Goal: Understand process/instructions: Learn how to perform a task or action

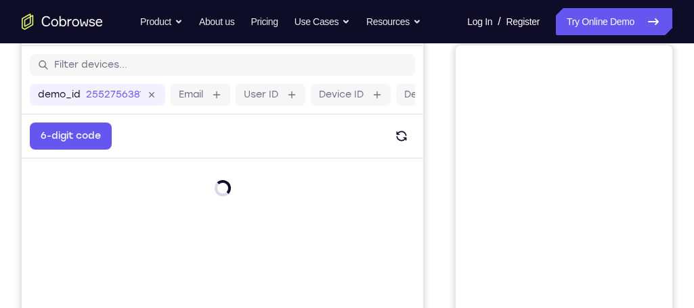
scroll to position [95, 0]
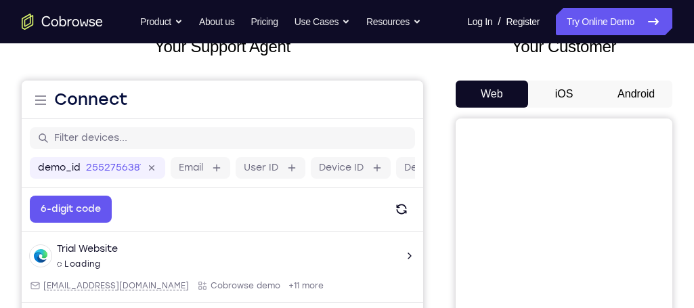
click at [644, 89] on button "Android" at bounding box center [636, 94] width 72 height 27
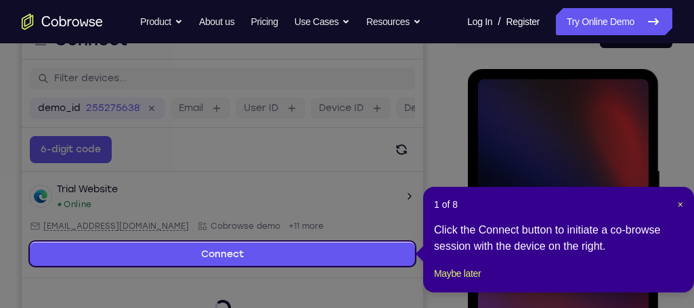
scroll to position [0, 0]
click at [683, 202] on div "1 of 8 × Click the Connect button to initiate a co-browse session with the devi…" at bounding box center [558, 240] width 271 height 106
click at [678, 204] on span "×" at bounding box center [680, 204] width 5 height 11
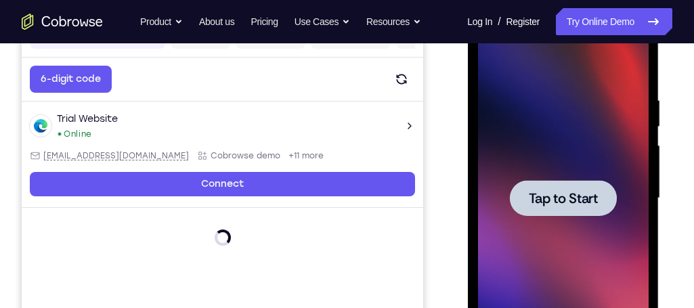
scroll to position [226, 0]
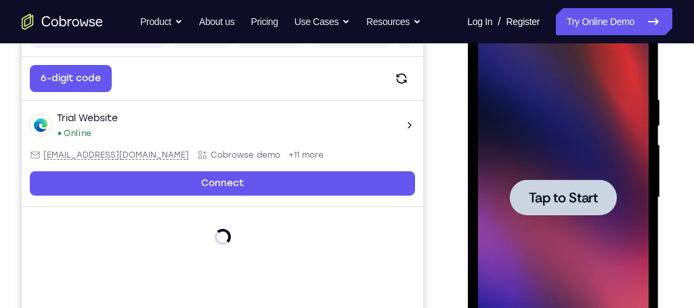
click at [564, 200] on span "Tap to Start" at bounding box center [562, 198] width 69 height 14
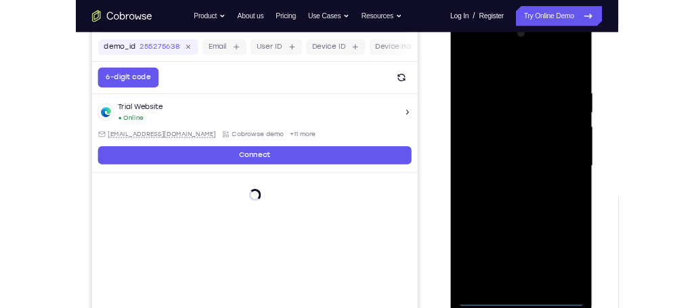
scroll to position [201, 0]
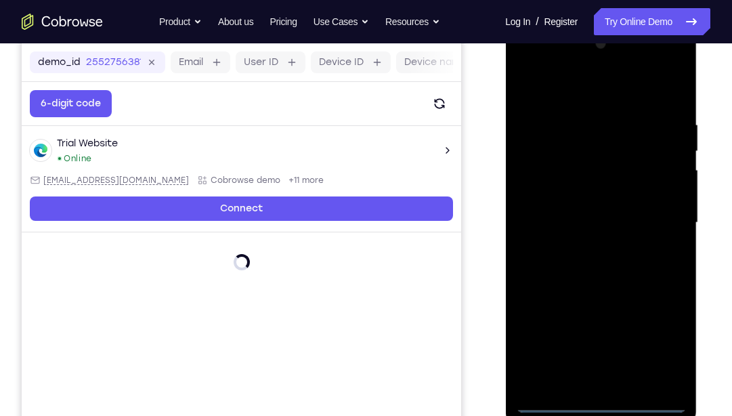
click at [603, 307] on div at bounding box center [600, 222] width 171 height 379
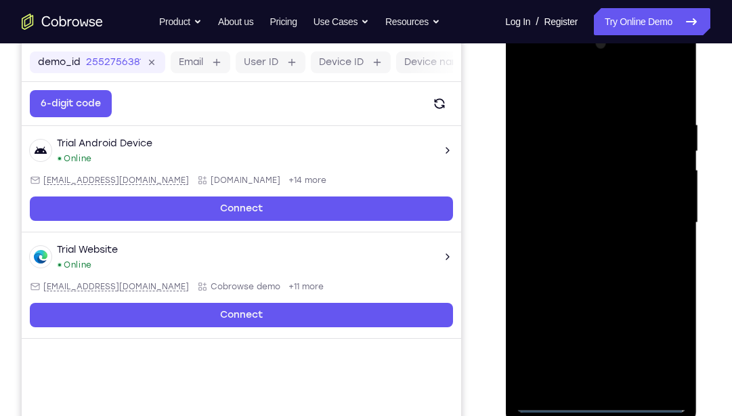
click at [659, 307] on div at bounding box center [600, 222] width 171 height 379
click at [624, 95] on div at bounding box center [600, 222] width 171 height 379
click at [655, 216] on div at bounding box center [600, 222] width 171 height 379
click at [662, 216] on div at bounding box center [600, 222] width 171 height 379
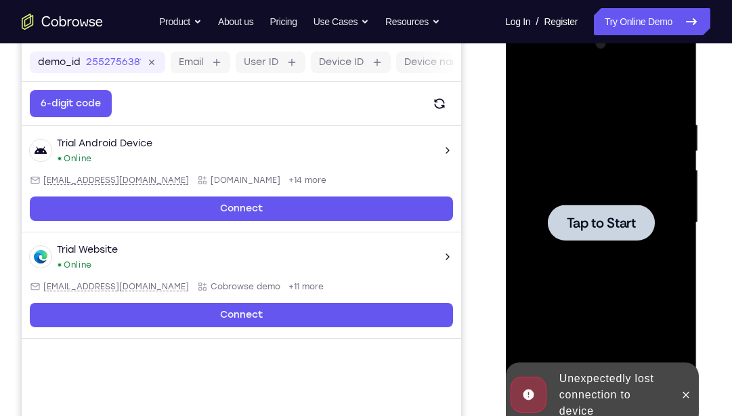
click at [601, 225] on span "Tap to Start" at bounding box center [600, 223] width 69 height 14
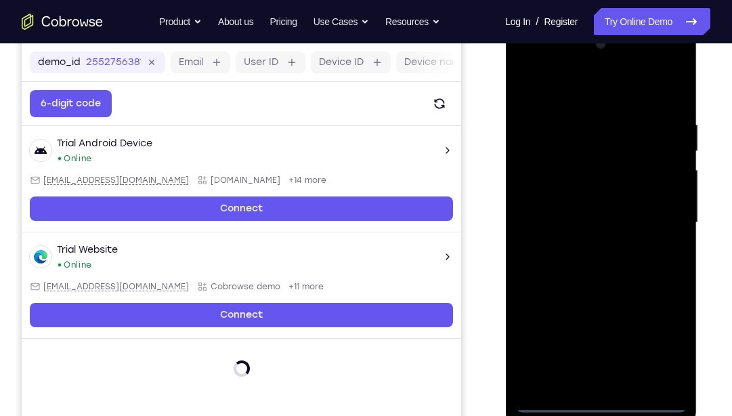
click at [605, 307] on div at bounding box center [600, 222] width 171 height 379
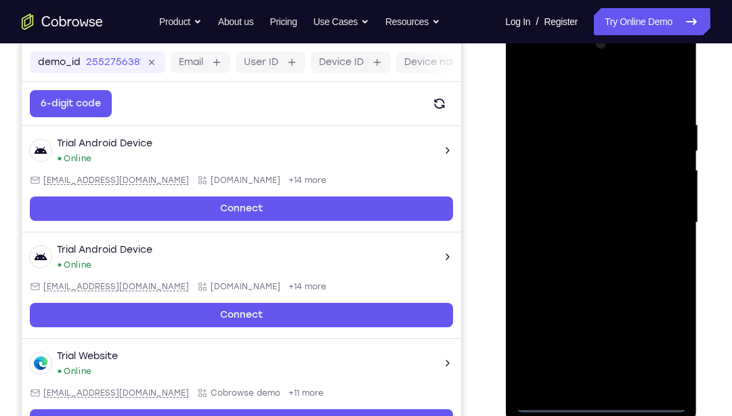
click at [660, 307] on div at bounding box center [600, 222] width 171 height 379
click at [626, 88] on div at bounding box center [600, 222] width 171 height 379
click at [653, 211] on div at bounding box center [600, 222] width 171 height 379
click at [616, 307] on div at bounding box center [600, 222] width 171 height 379
click at [620, 211] on div at bounding box center [600, 222] width 171 height 379
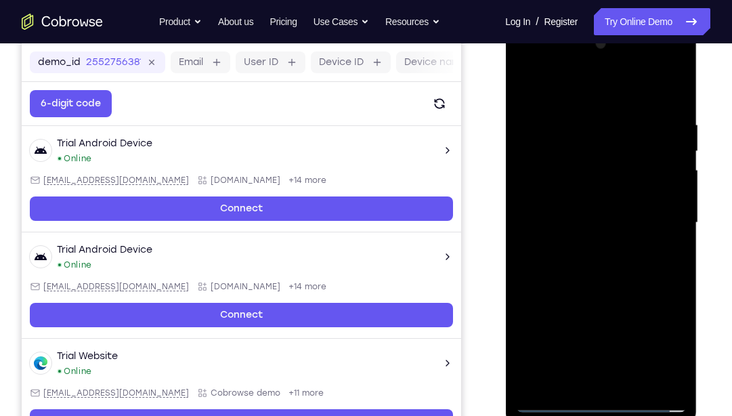
click at [565, 198] on div at bounding box center [600, 222] width 171 height 379
click at [590, 222] on div at bounding box center [600, 222] width 171 height 379
click at [620, 269] on div at bounding box center [600, 222] width 171 height 379
drag, startPoint x: 603, startPoint y: 96, endPoint x: 606, endPoint y: 70, distance: 26.5
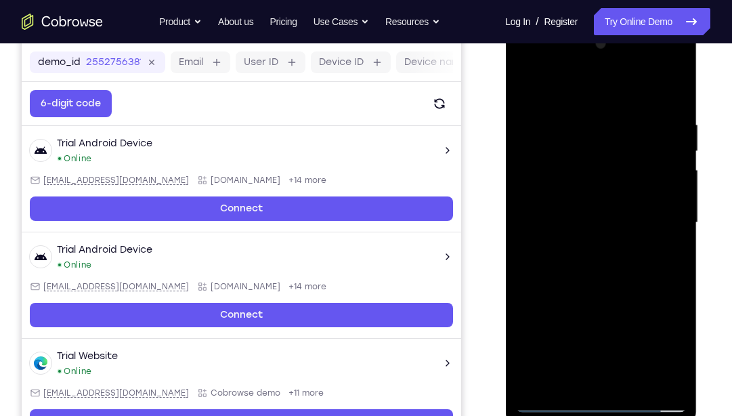
click at [606, 70] on div at bounding box center [600, 222] width 171 height 379
click at [615, 280] on div at bounding box center [600, 222] width 171 height 379
click at [635, 307] on div at bounding box center [600, 222] width 171 height 379
click at [621, 291] on div at bounding box center [600, 222] width 171 height 379
click at [607, 219] on div at bounding box center [600, 222] width 171 height 379
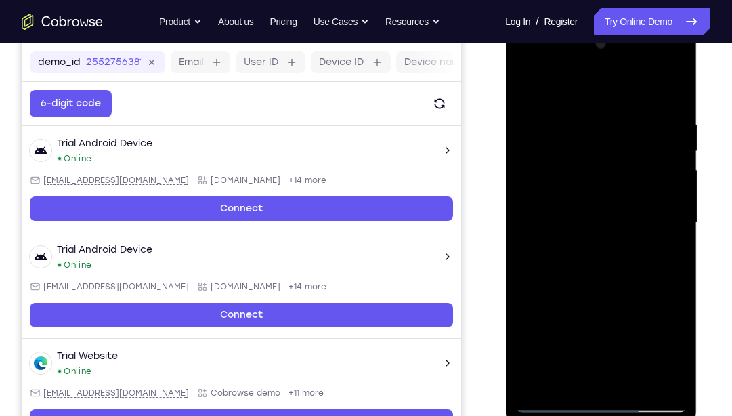
click at [577, 307] on div at bounding box center [600, 222] width 171 height 379
click at [571, 307] on div at bounding box center [600, 222] width 171 height 379
click at [567, 307] on div at bounding box center [600, 222] width 171 height 379
click at [636, 297] on div at bounding box center [600, 222] width 171 height 379
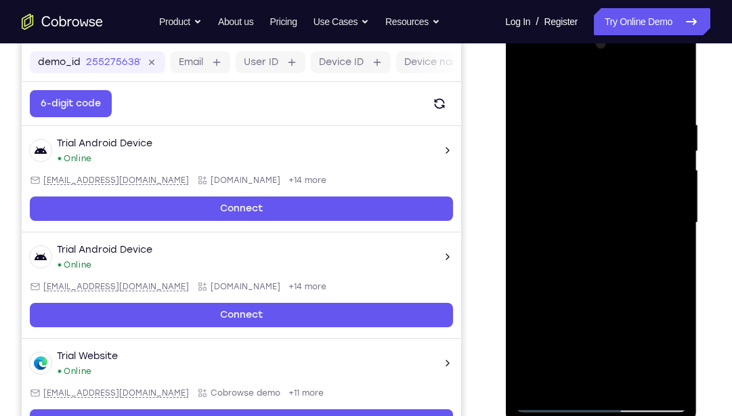
click at [636, 297] on div at bounding box center [600, 222] width 171 height 379
click at [612, 186] on div at bounding box center [600, 222] width 171 height 379
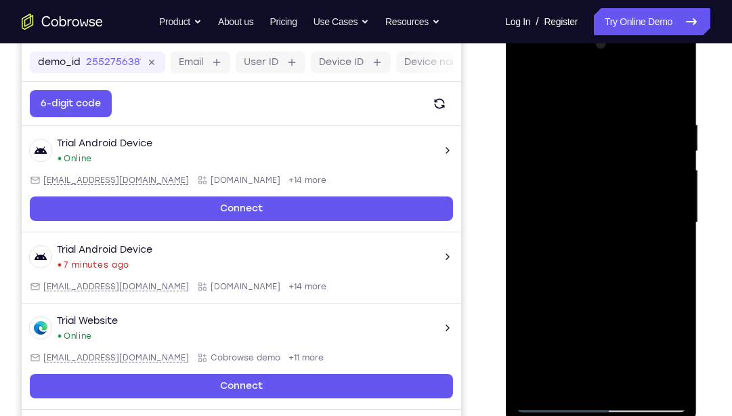
click at [561, 307] on div at bounding box center [600, 222] width 171 height 379
click at [676, 307] on div at bounding box center [600, 222] width 171 height 379
click at [567, 307] on div at bounding box center [600, 222] width 171 height 379
click at [527, 297] on div at bounding box center [600, 222] width 171 height 379
click at [532, 91] on div at bounding box center [600, 222] width 171 height 379
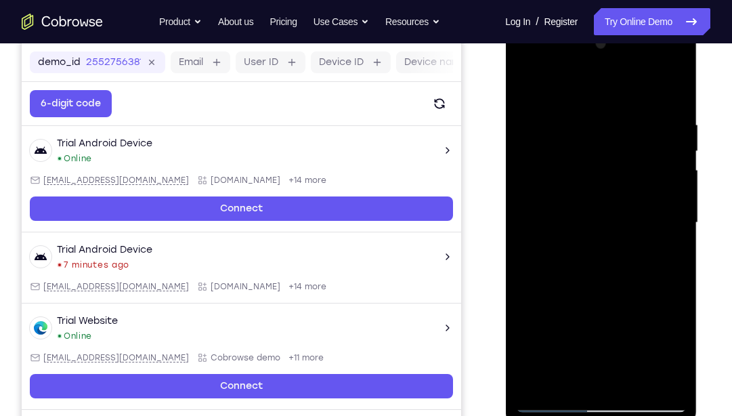
click at [532, 91] on div at bounding box center [600, 222] width 171 height 379
click at [579, 118] on div at bounding box center [600, 222] width 171 height 379
click at [557, 219] on div at bounding box center [600, 222] width 171 height 379
click at [591, 202] on div at bounding box center [600, 222] width 171 height 379
click at [617, 135] on div at bounding box center [600, 222] width 171 height 379
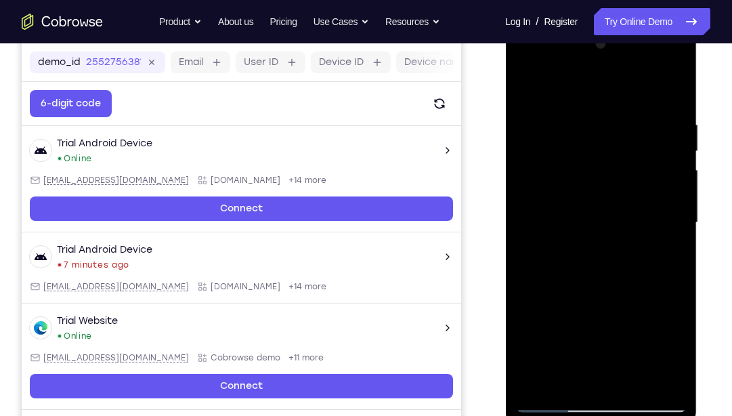
click at [634, 307] on div at bounding box center [600, 222] width 171 height 379
click at [602, 213] on div at bounding box center [600, 222] width 171 height 379
click at [525, 87] on div at bounding box center [600, 222] width 171 height 379
drag, startPoint x: 615, startPoint y: 118, endPoint x: 616, endPoint y: 306, distance: 187.5
click at [616, 306] on div at bounding box center [600, 222] width 171 height 379
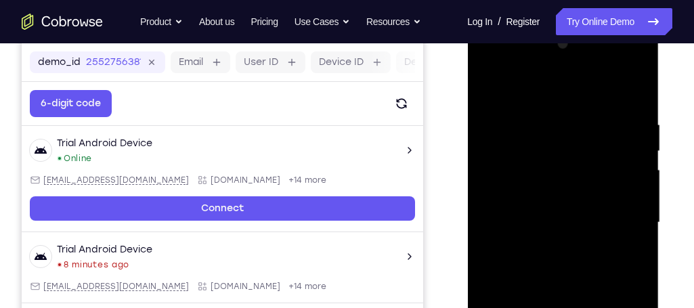
click at [587, 214] on div at bounding box center [562, 222] width 171 height 379
click at [492, 87] on div at bounding box center [562, 222] width 171 height 379
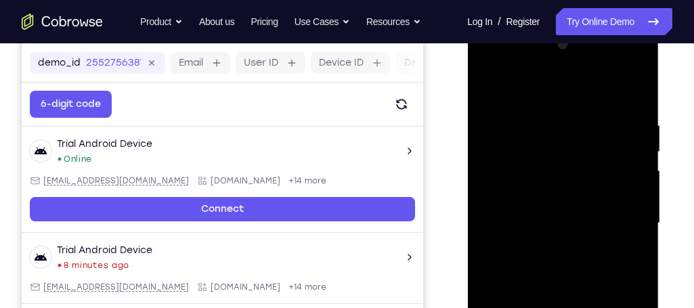
click at [494, 89] on div at bounding box center [562, 223] width 171 height 379
